Goal: Check status: Check status

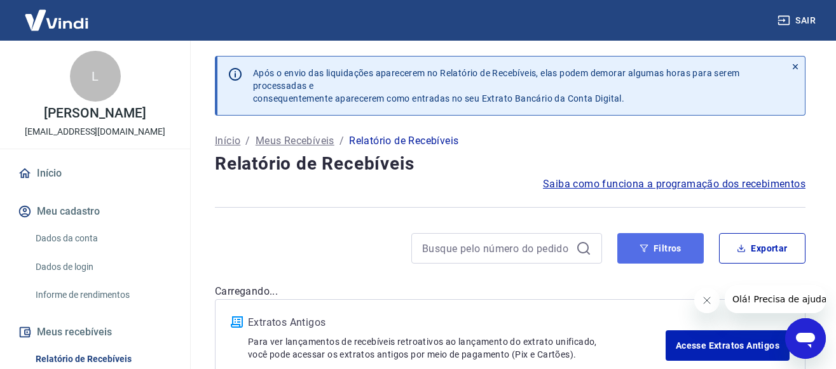
click at [679, 249] on button "Filtros" at bounding box center [660, 248] width 86 height 31
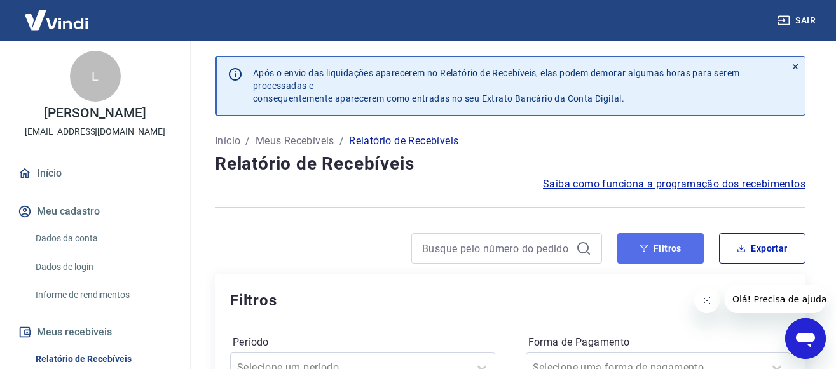
scroll to position [130, 0]
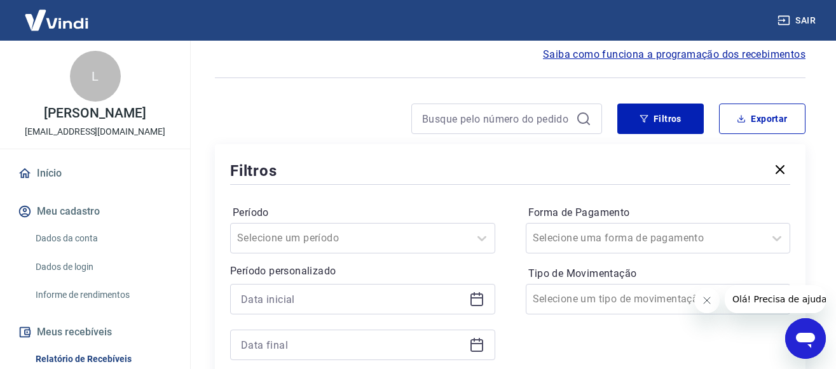
click at [476, 294] on icon at bounding box center [477, 300] width 13 height 13
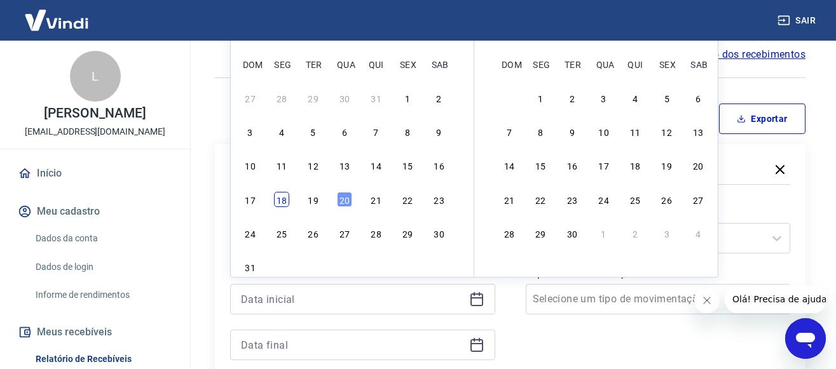
click at [277, 202] on div "18" at bounding box center [281, 199] width 15 height 15
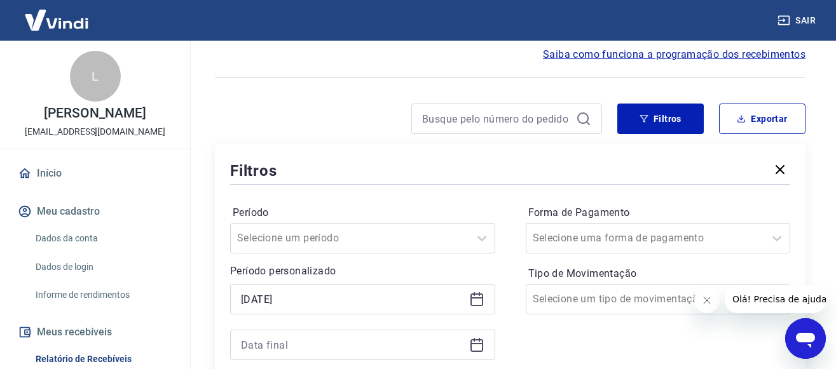
type input "[DATE]"
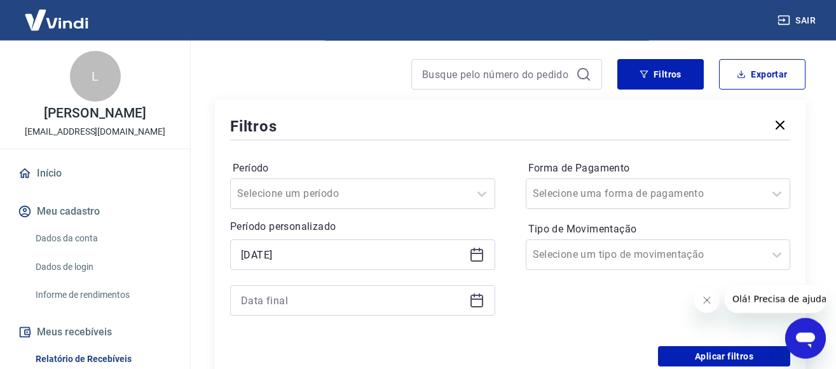
scroll to position [195, 0]
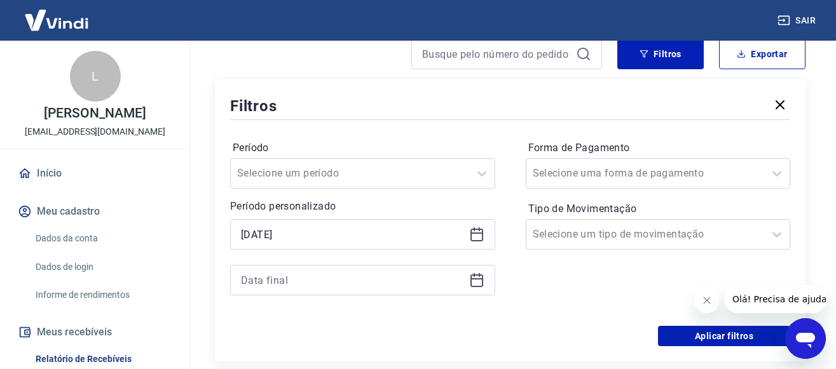
click at [473, 277] on icon at bounding box center [476, 280] width 15 height 15
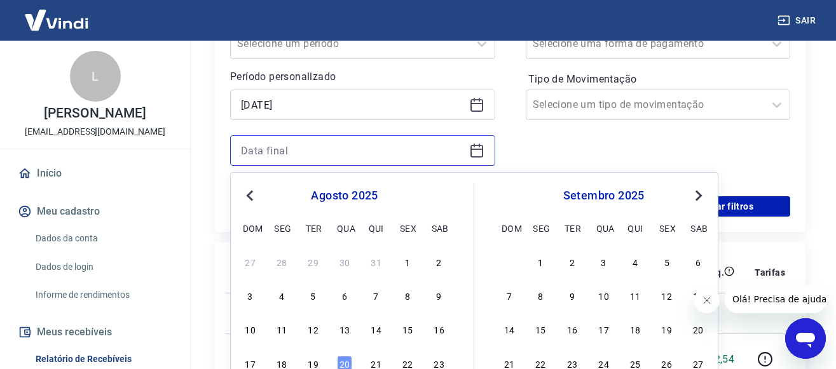
scroll to position [389, 0]
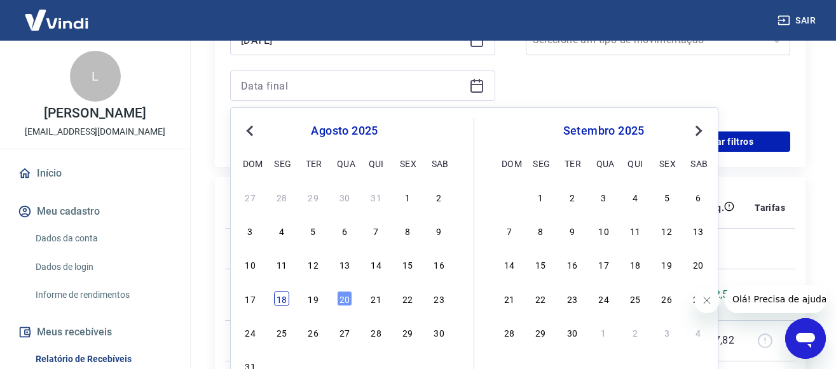
click at [278, 303] on div "18" at bounding box center [281, 298] width 15 height 15
type input "[DATE]"
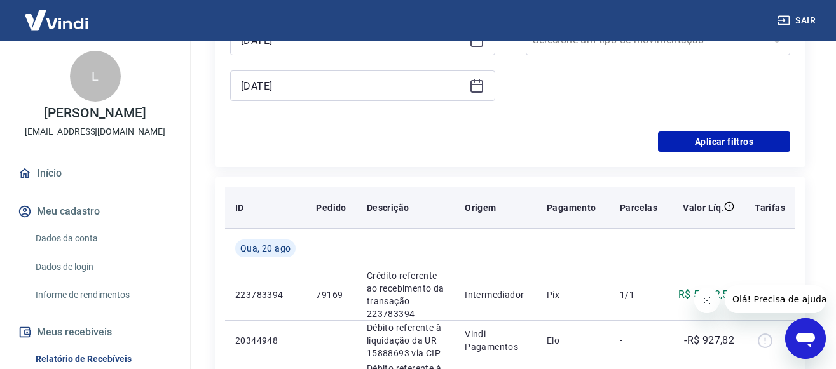
scroll to position [259, 0]
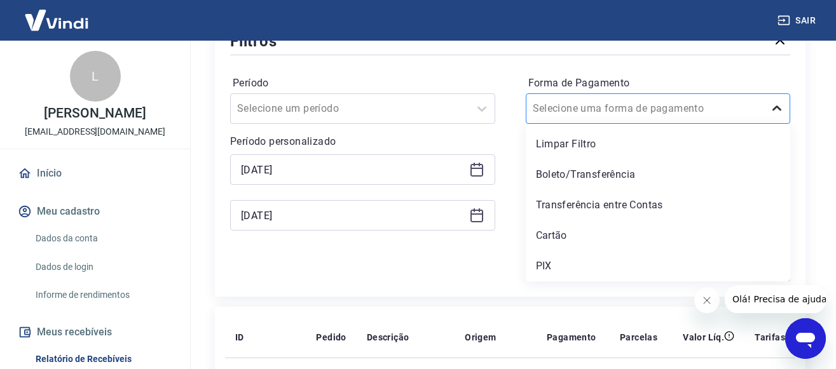
click at [778, 107] on icon at bounding box center [776, 108] width 15 height 15
click at [542, 265] on div "PIX" at bounding box center [658, 266] width 265 height 25
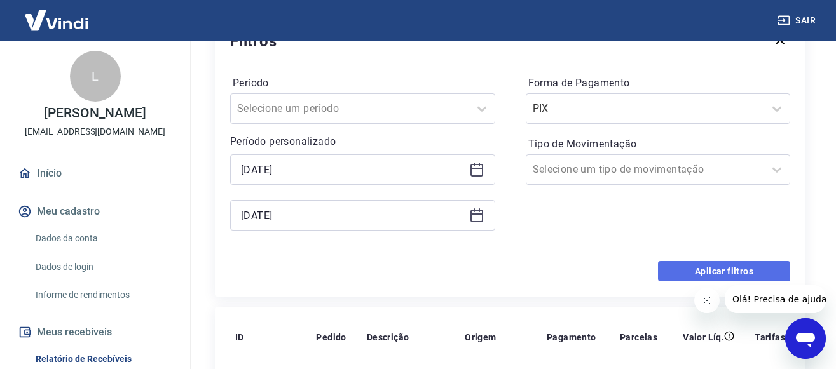
click at [691, 273] on button "Aplicar filtros" at bounding box center [724, 271] width 132 height 20
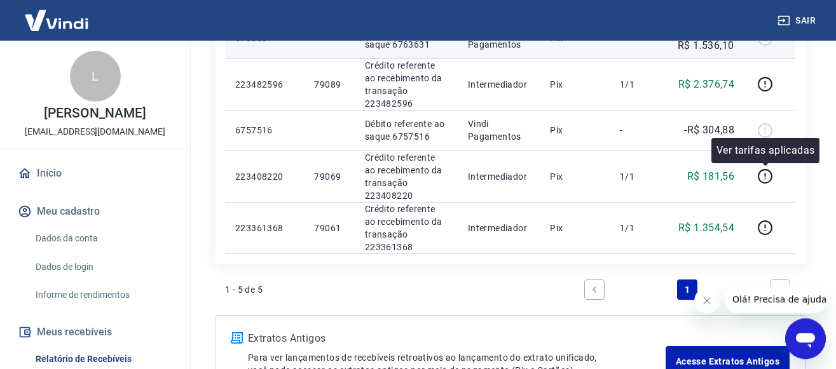
scroll to position [337, 0]
